Goal: Navigation & Orientation: Find specific page/section

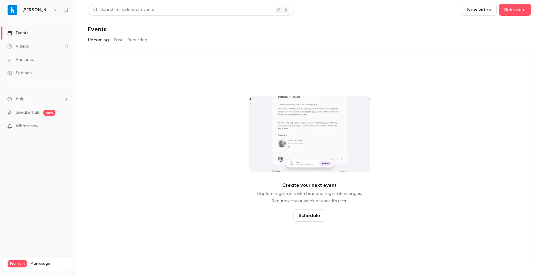
click at [117, 39] on button "Past" at bounding box center [118, 40] width 9 height 10
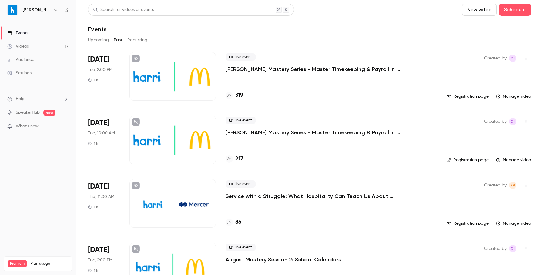
click at [96, 39] on button "Upcoming" at bounding box center [98, 40] width 21 height 10
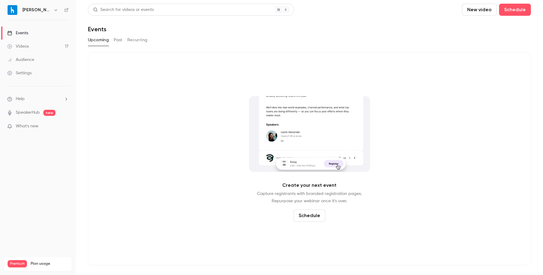
click at [119, 39] on button "Past" at bounding box center [118, 40] width 9 height 10
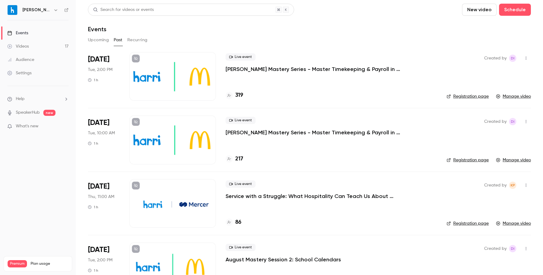
click at [139, 42] on button "Recurring" at bounding box center [137, 40] width 20 height 10
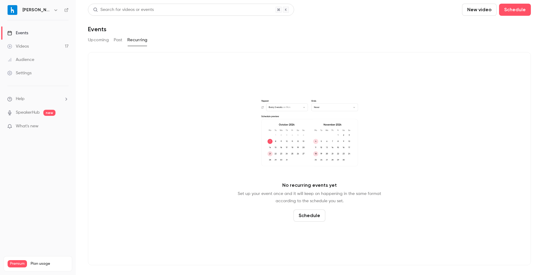
click at [102, 42] on button "Upcoming" at bounding box center [98, 40] width 21 height 10
click at [57, 46] on link "Videos 17" at bounding box center [38, 46] width 76 height 13
